Goal: Task Accomplishment & Management: Complete application form

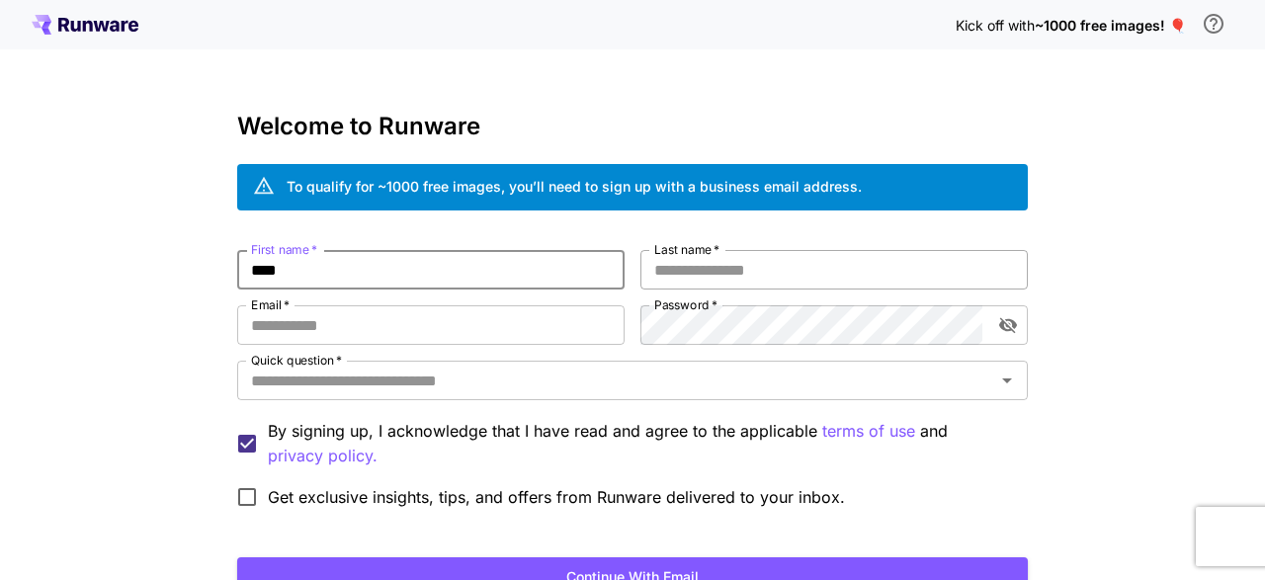
type input "****"
click at [713, 265] on input "Last name   *" at bounding box center [833, 270] width 387 height 40
type input "*****"
click at [493, 323] on input "Email   *" at bounding box center [430, 325] width 387 height 40
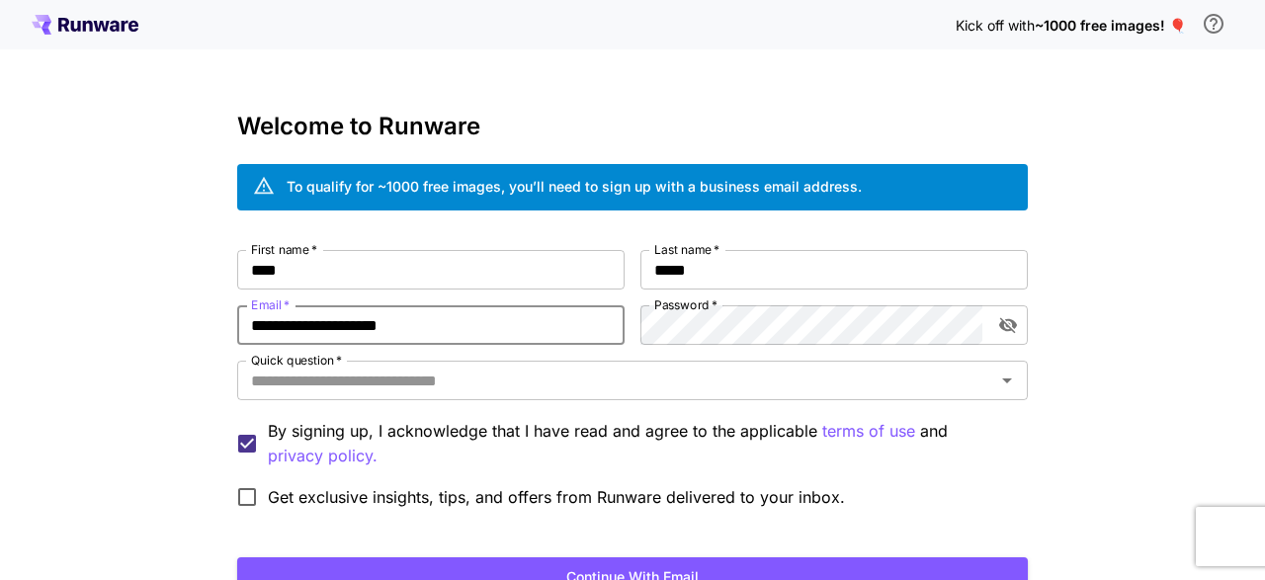
type input "**********"
click at [1140, 347] on div "**********" at bounding box center [632, 372] width 1265 height 744
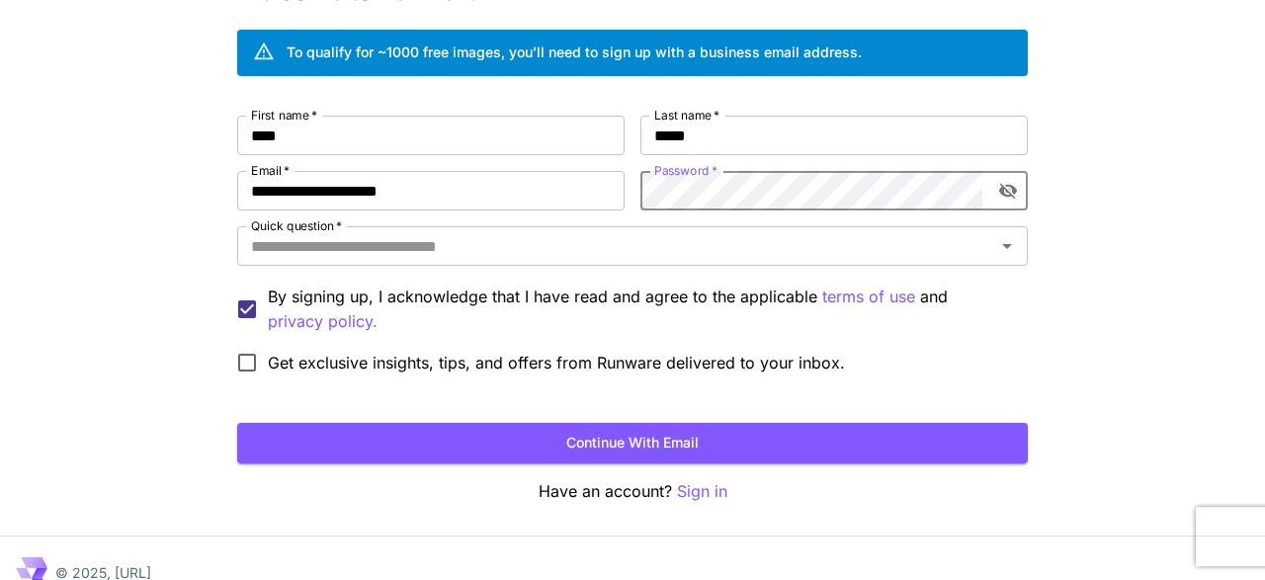
scroll to position [162, 0]
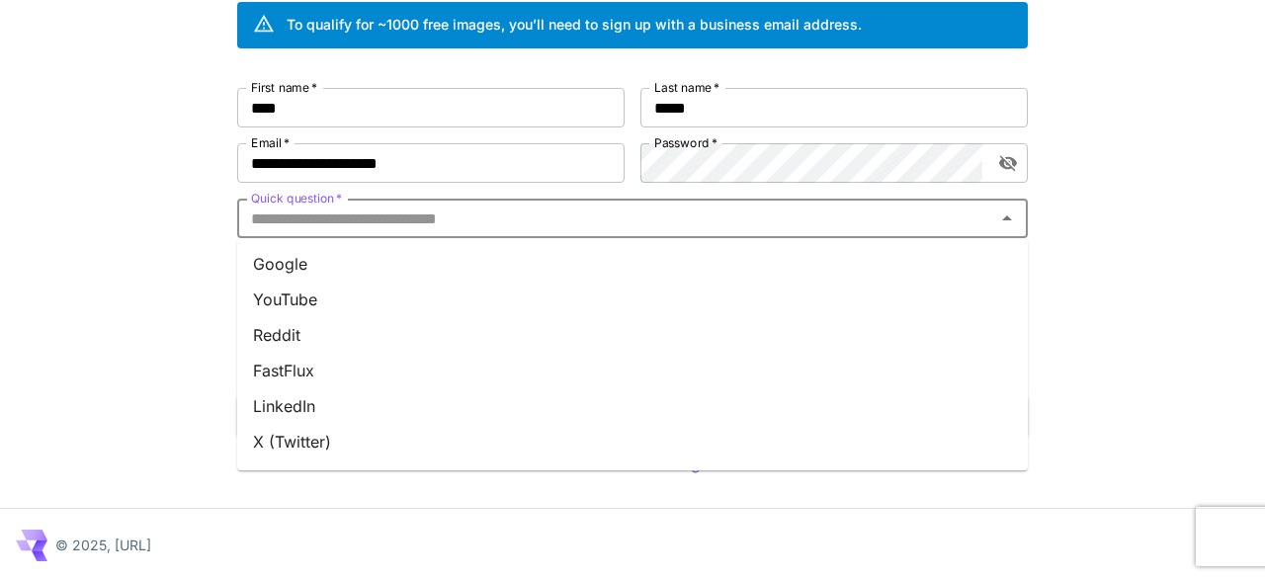
click at [639, 212] on input "Quick question   *" at bounding box center [616, 219] width 746 height 28
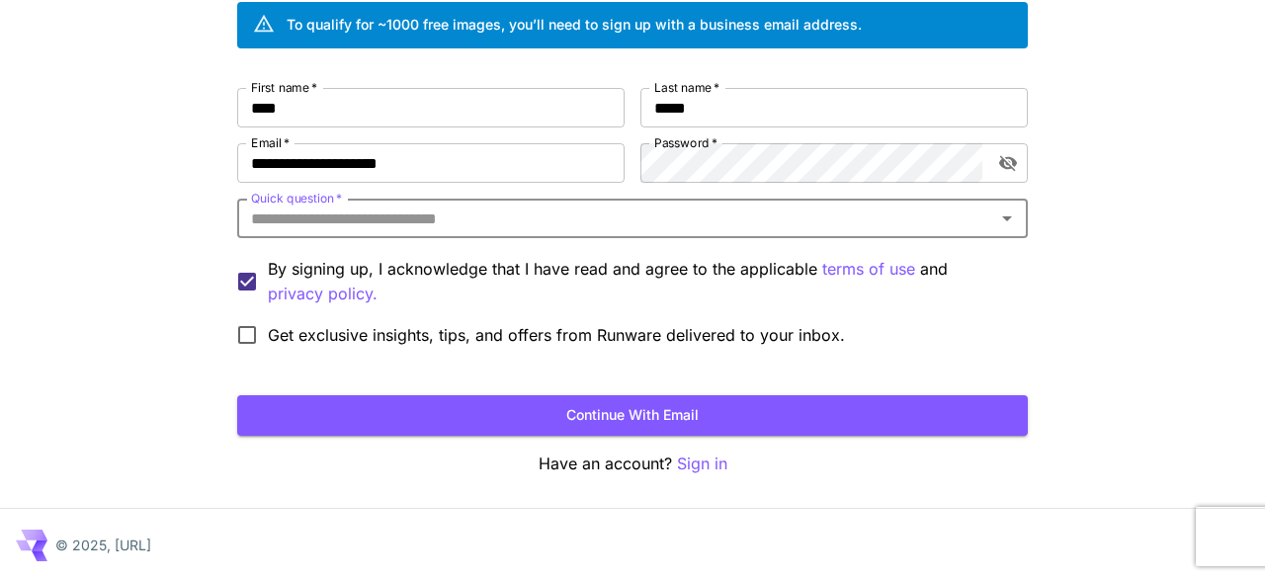
click at [639, 212] on input "Quick question   *" at bounding box center [616, 219] width 746 height 28
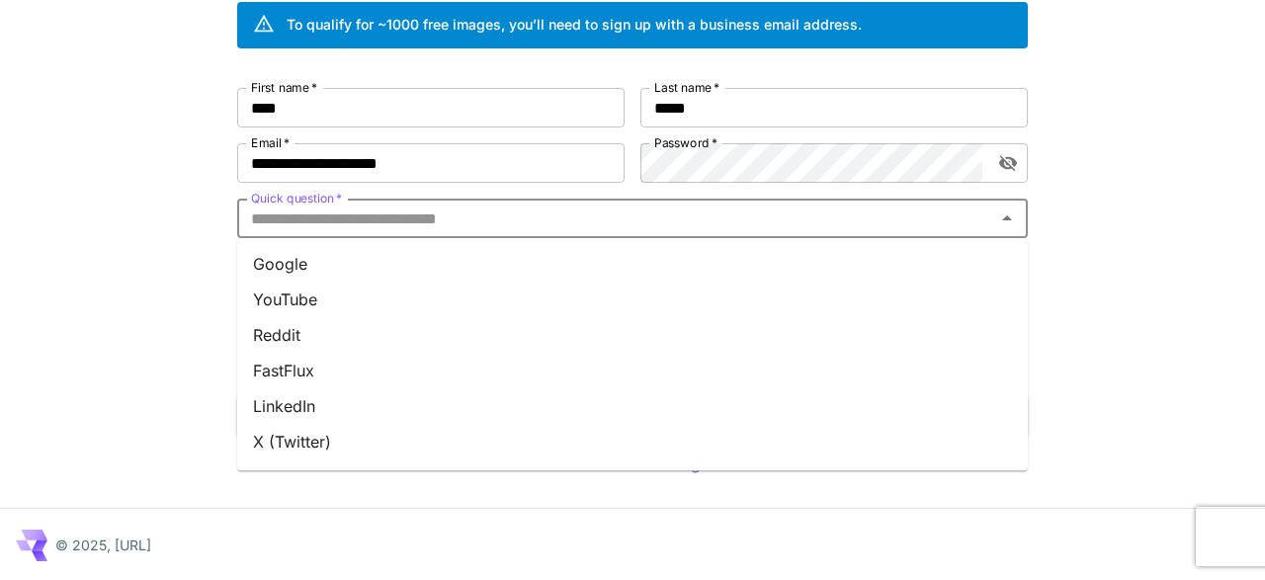
click at [572, 261] on li "Google" at bounding box center [632, 264] width 791 height 36
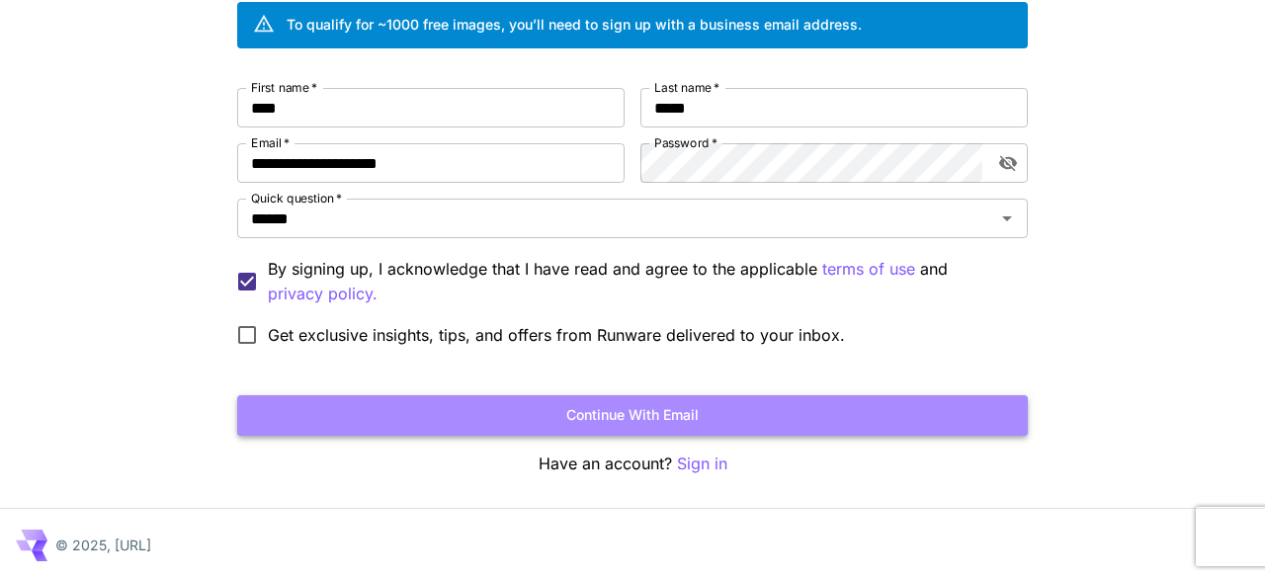
click at [677, 412] on button "Continue with email" at bounding box center [632, 415] width 791 height 41
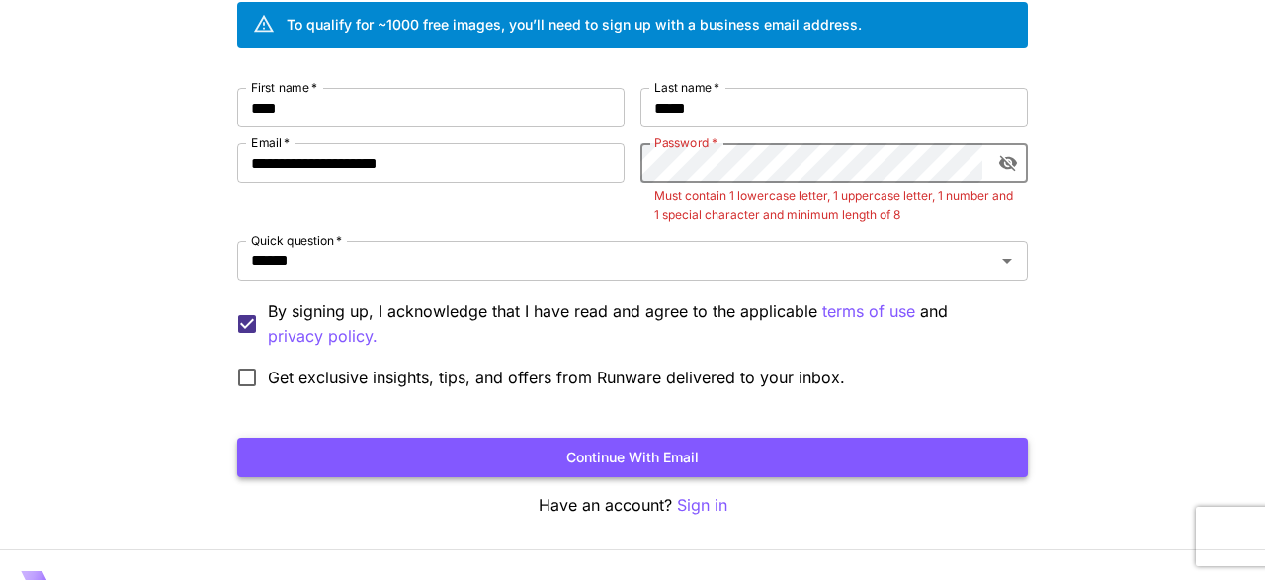
click at [643, 455] on button "Continue with email" at bounding box center [632, 458] width 791 height 41
click at [1023, 160] on button "toggle password visibility" at bounding box center [1008, 163] width 36 height 36
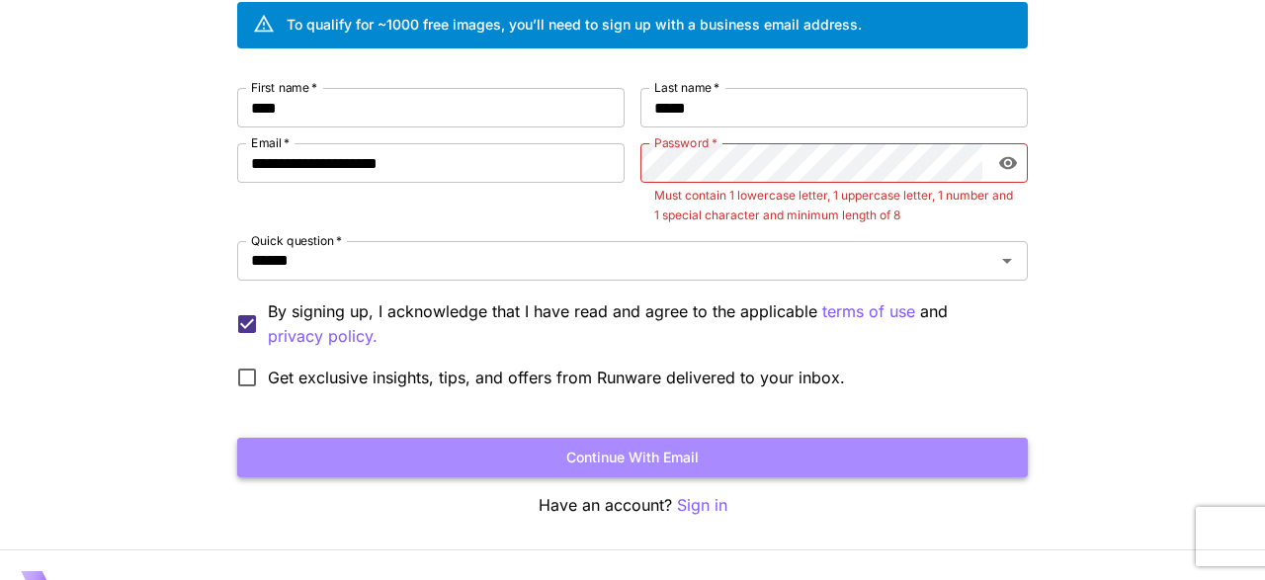
click at [628, 450] on button "Continue with email" at bounding box center [632, 458] width 791 height 41
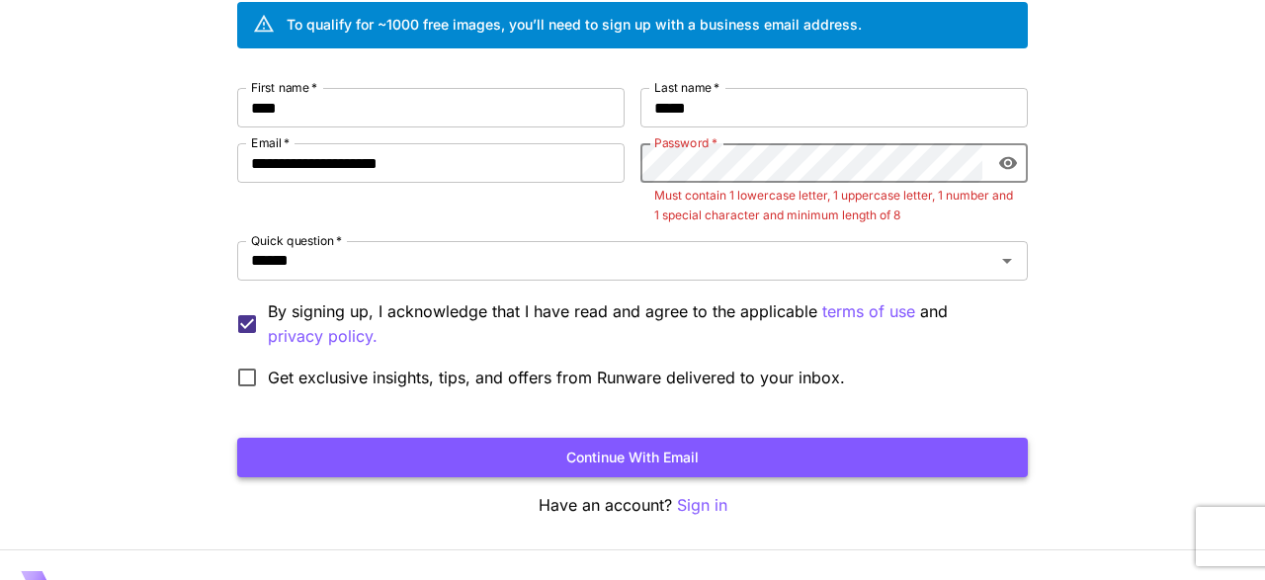
click at [630, 442] on button "Continue with email" at bounding box center [632, 458] width 791 height 41
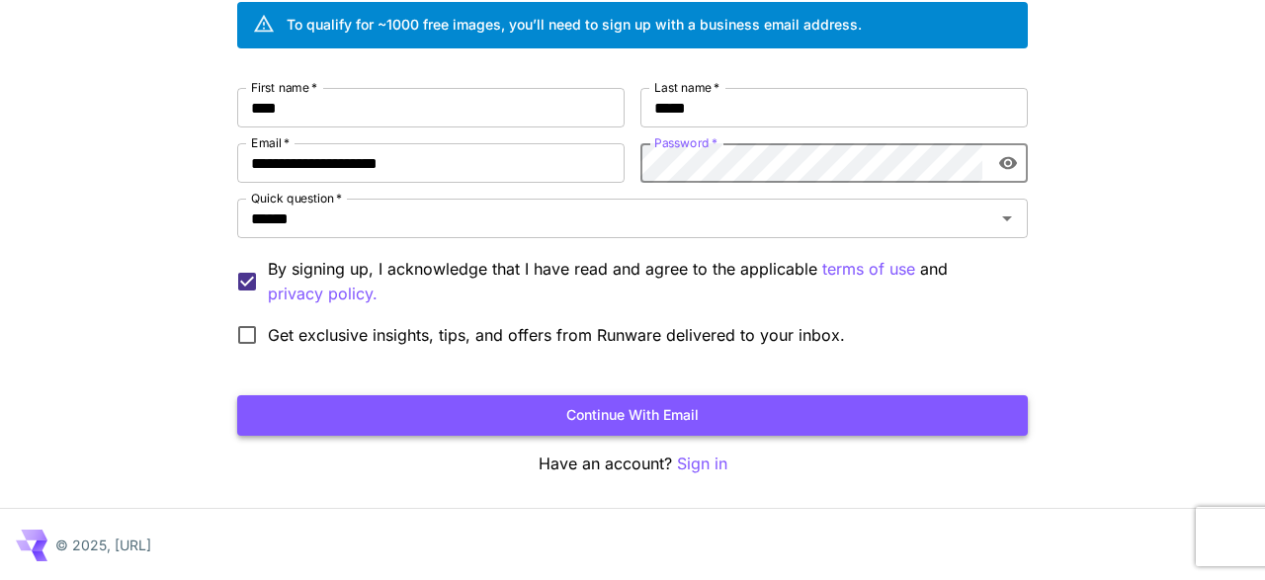
click at [653, 408] on button "Continue with email" at bounding box center [632, 415] width 791 height 41
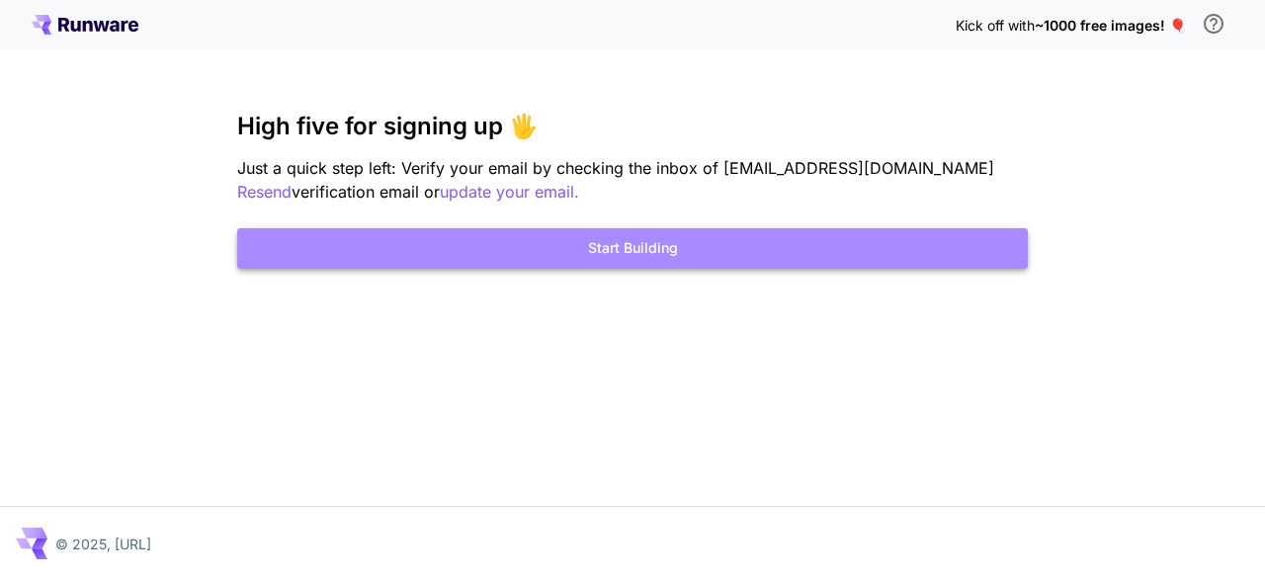
click at [713, 253] on button "Start Building" at bounding box center [632, 248] width 791 height 41
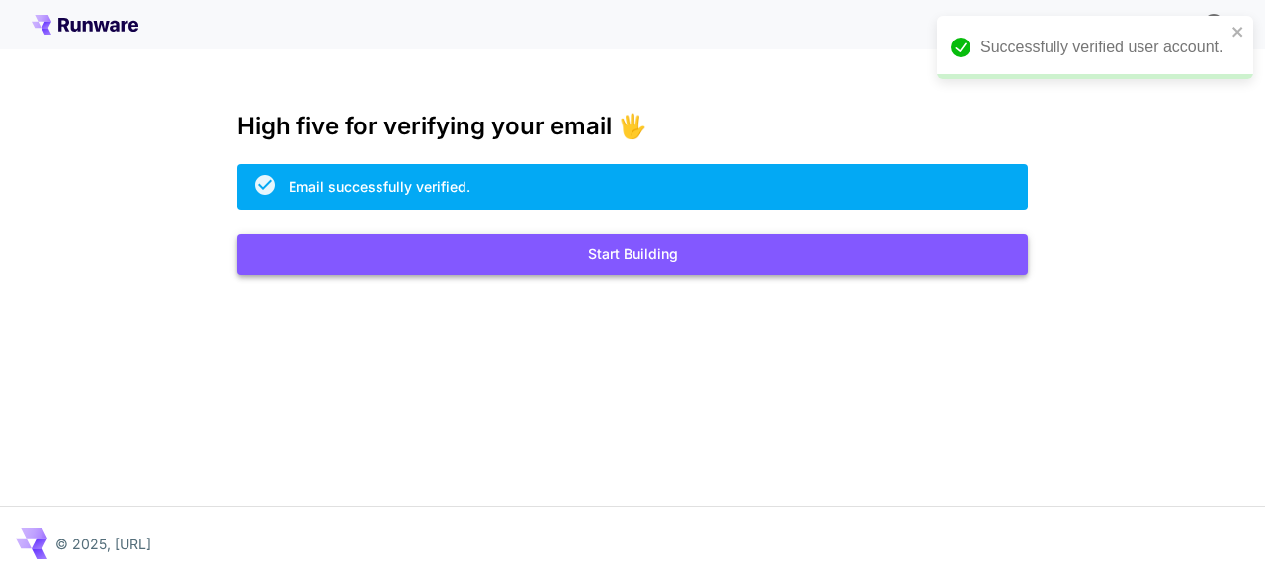
click at [653, 266] on button "Start Building" at bounding box center [632, 254] width 791 height 41
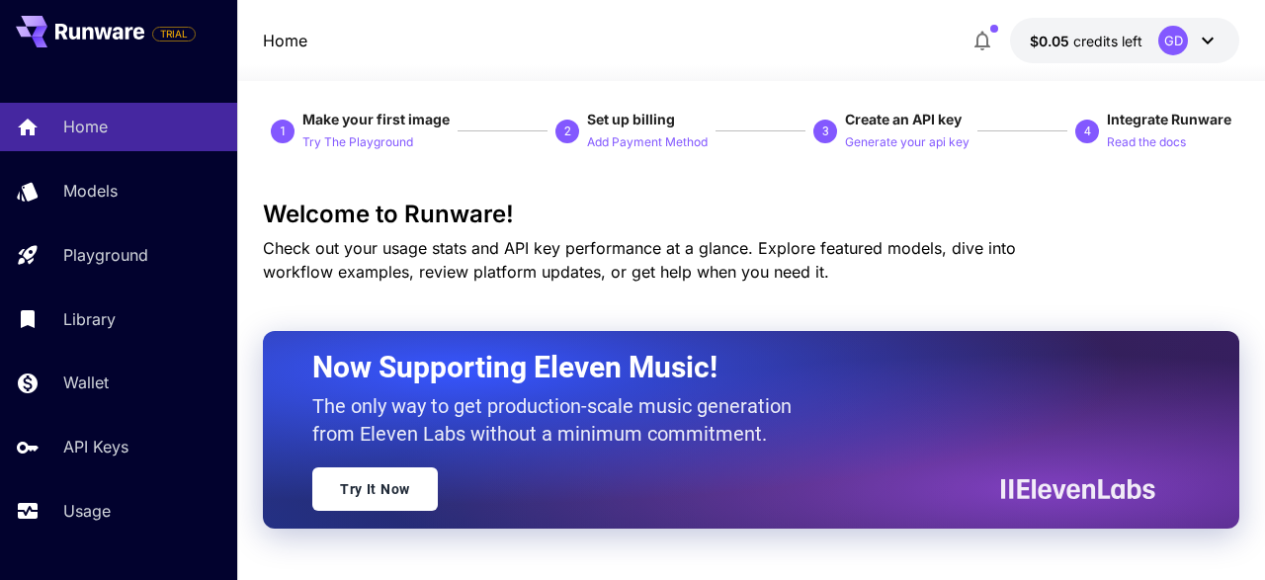
scroll to position [103, 0]
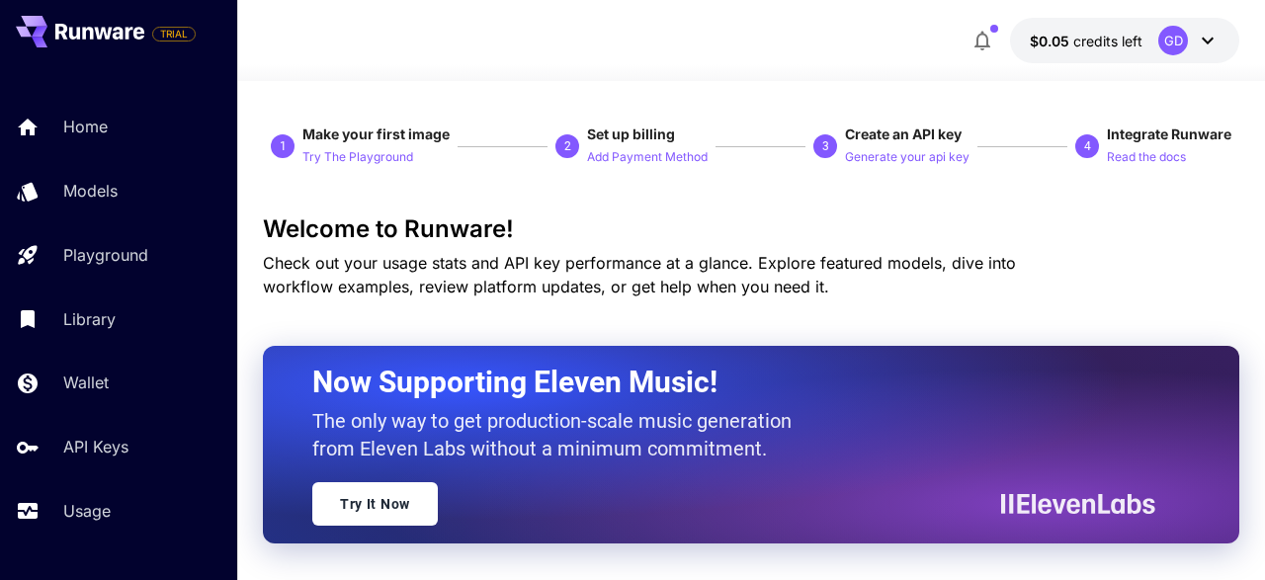
click at [1206, 37] on icon at bounding box center [1208, 41] width 24 height 24
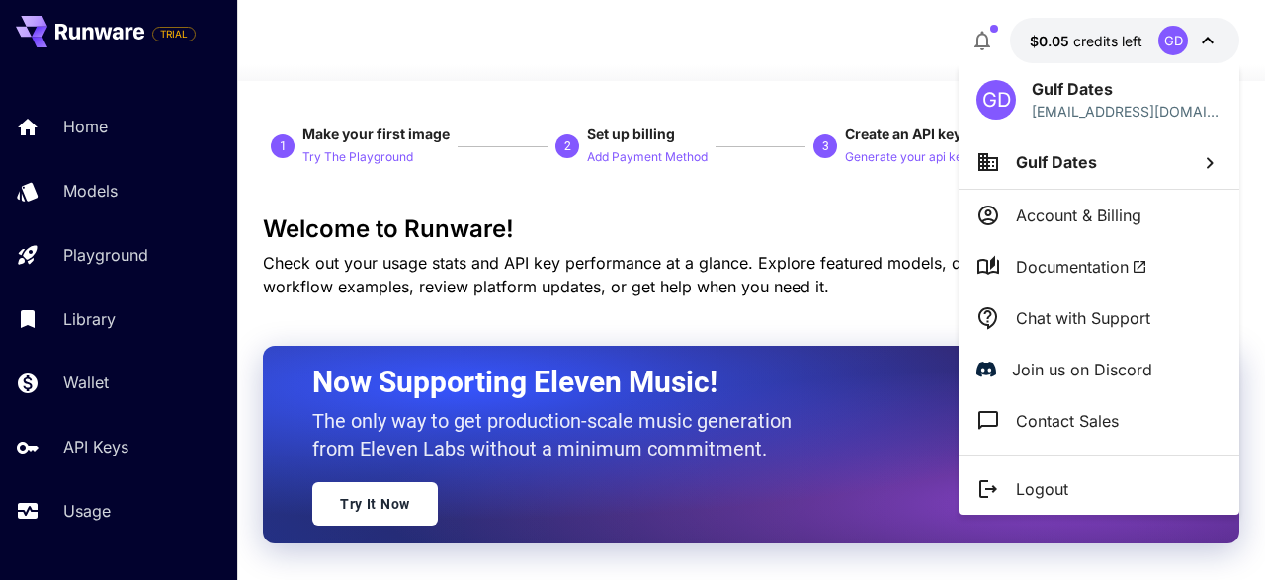
click at [1206, 37] on div at bounding box center [632, 290] width 1265 height 580
